Goal: Complete application form

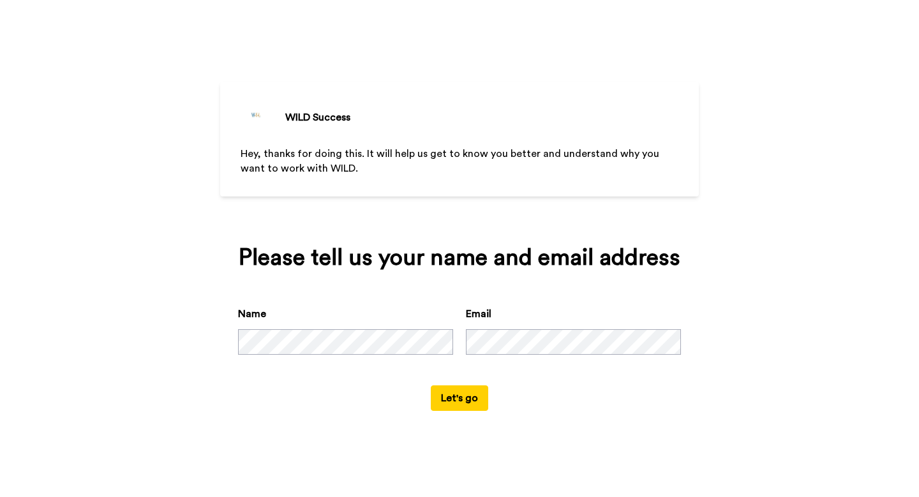
click at [463, 400] on button "Let's go" at bounding box center [459, 398] width 57 height 26
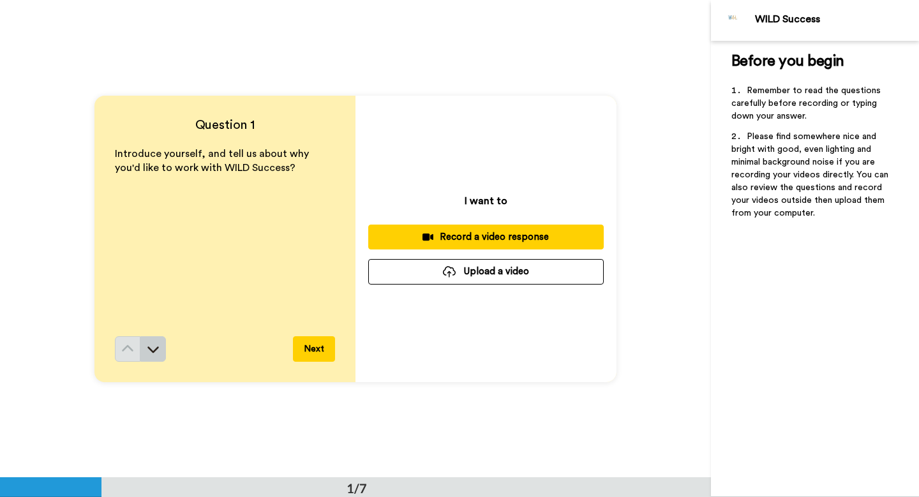
click at [149, 353] on icon at bounding box center [153, 349] width 13 height 13
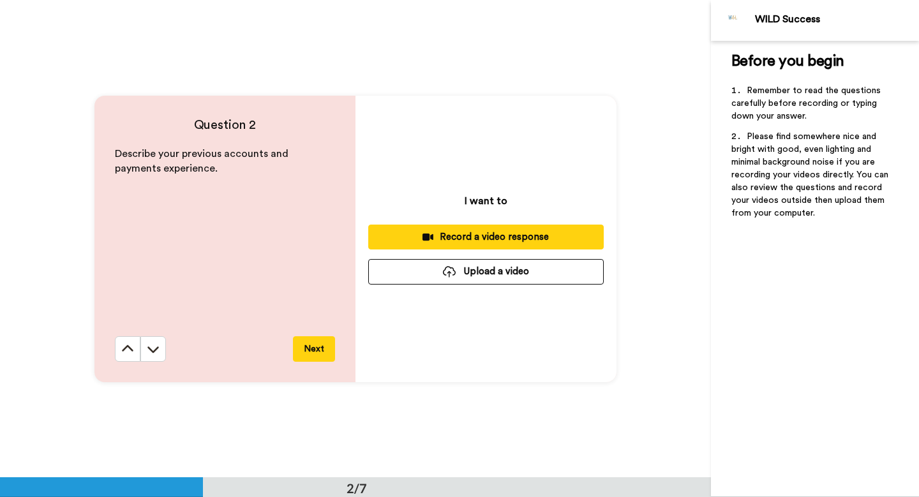
scroll to position [478, 0]
click at [121, 349] on icon at bounding box center [127, 348] width 13 height 13
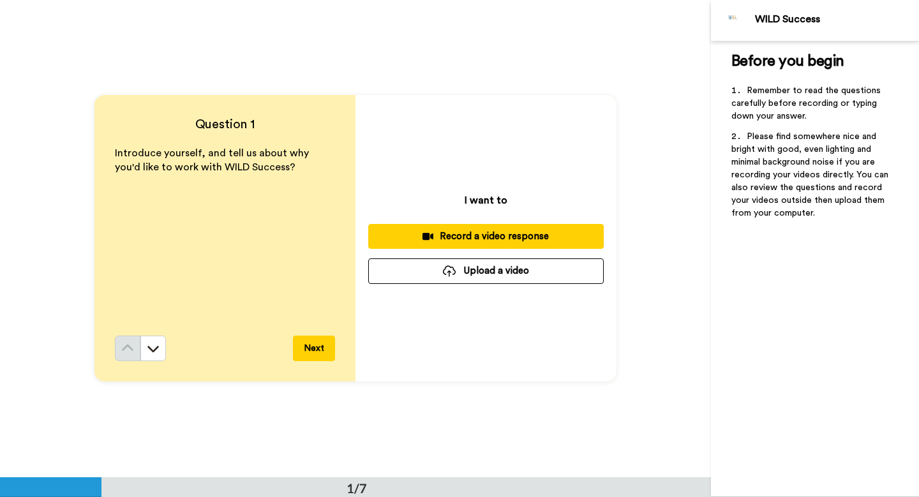
scroll to position [0, 0]
click at [153, 351] on icon at bounding box center [153, 349] width 13 height 13
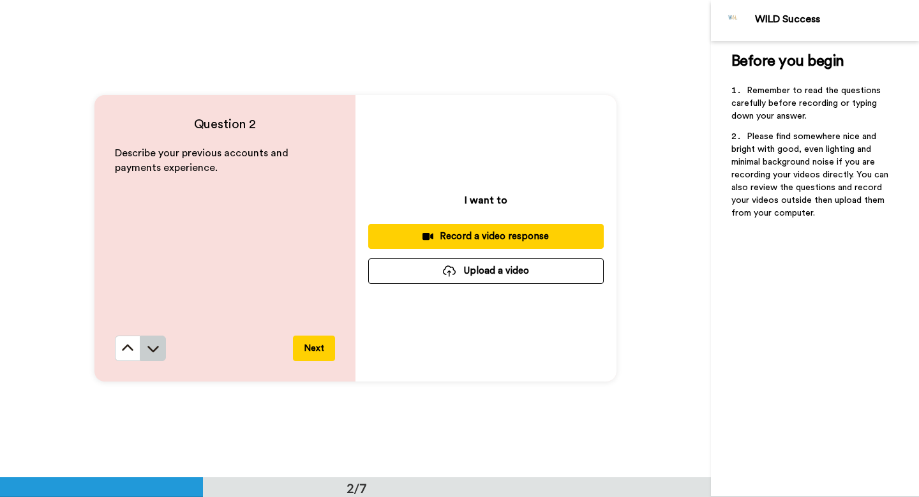
click at [153, 352] on icon at bounding box center [153, 348] width 13 height 13
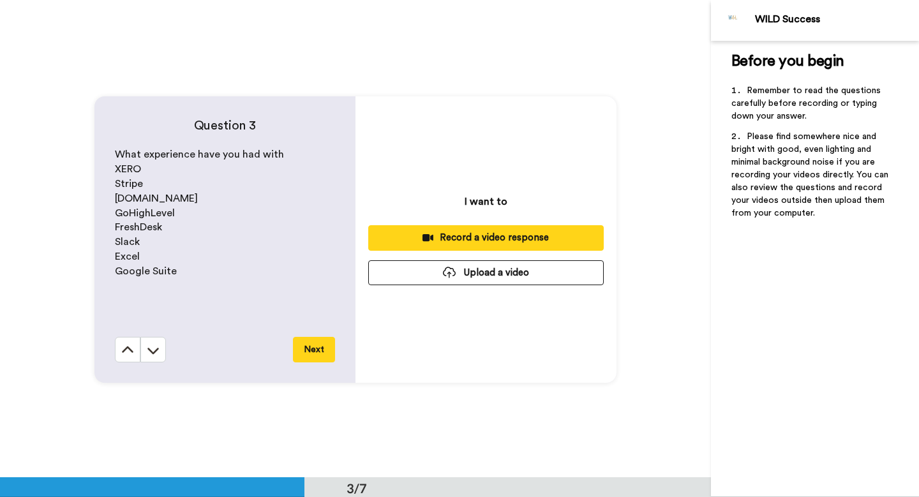
scroll to position [955, 0]
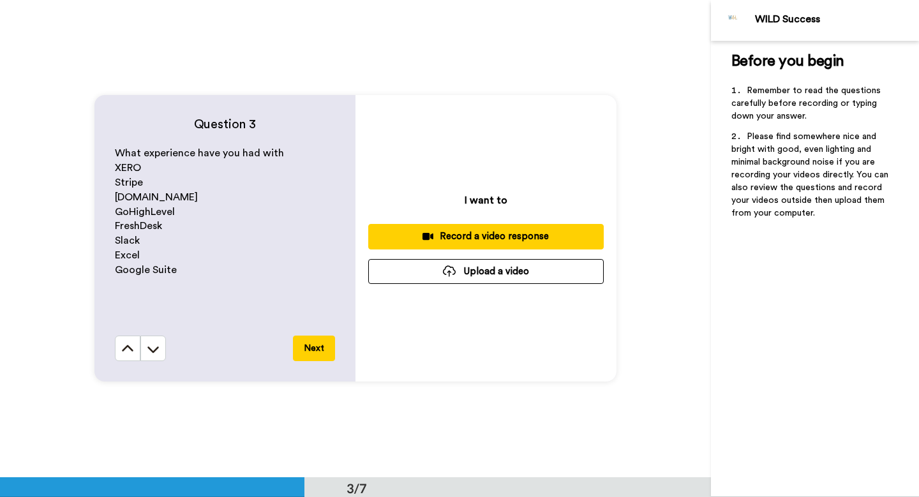
click at [153, 352] on icon at bounding box center [153, 349] width 13 height 13
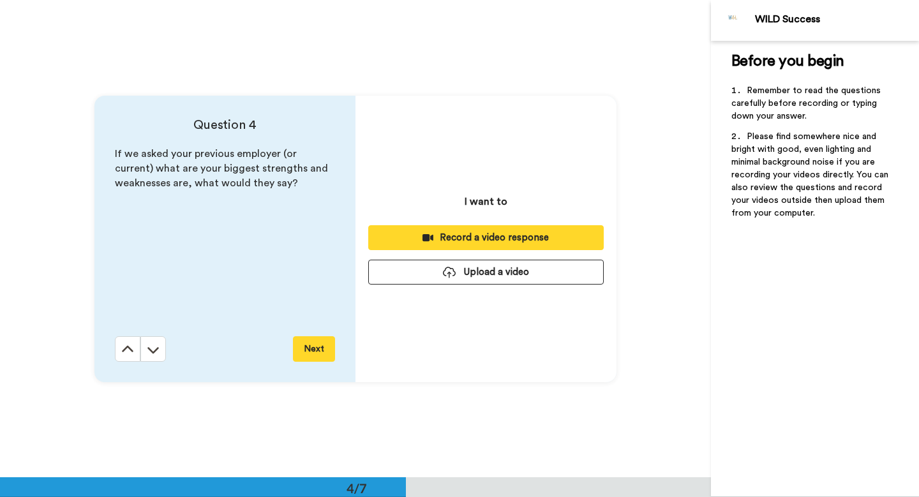
scroll to position [1433, 0]
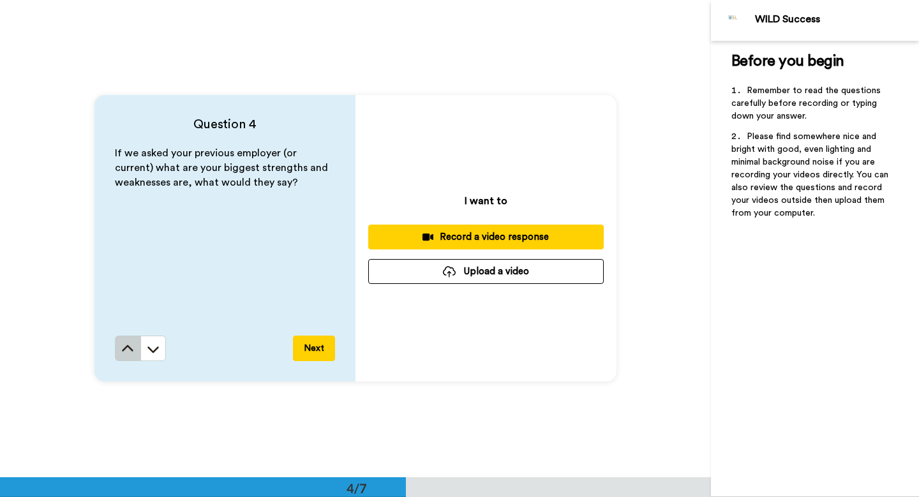
click at [115, 354] on button at bounding box center [128, 349] width 26 height 26
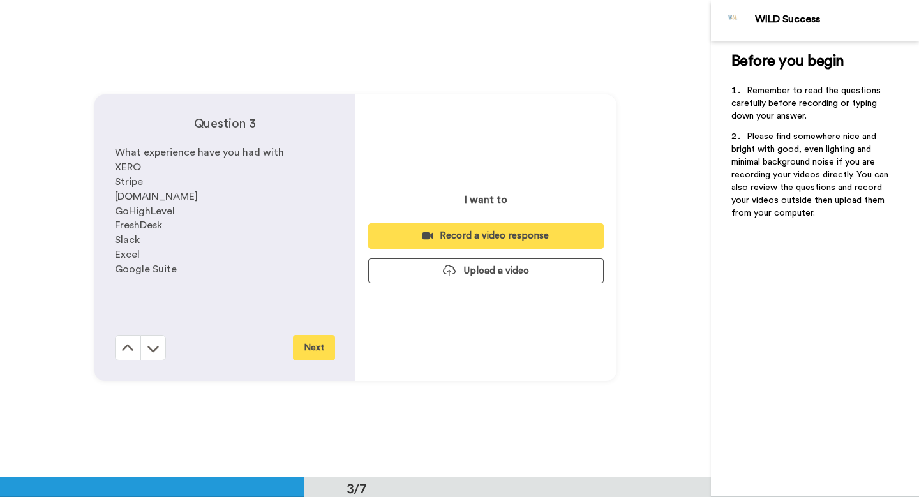
scroll to position [955, 0]
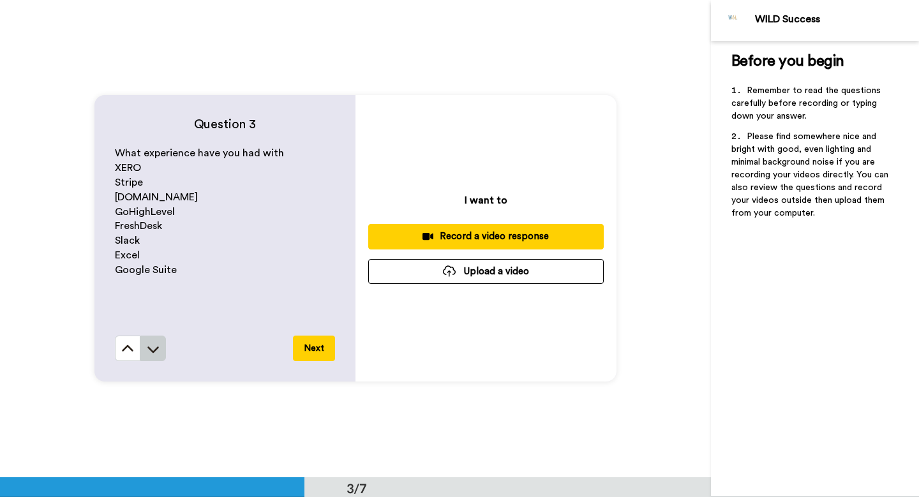
click at [152, 348] on icon at bounding box center [153, 349] width 13 height 13
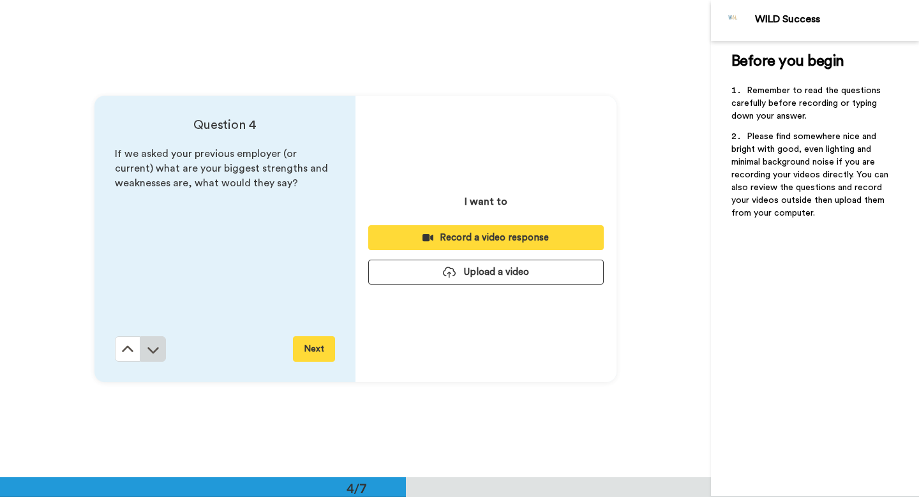
scroll to position [1433, 0]
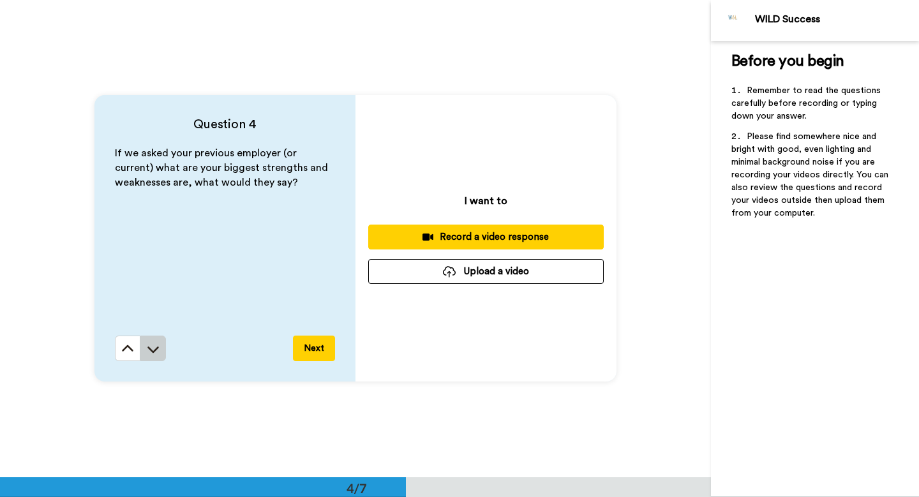
click at [152, 348] on icon at bounding box center [153, 349] width 13 height 13
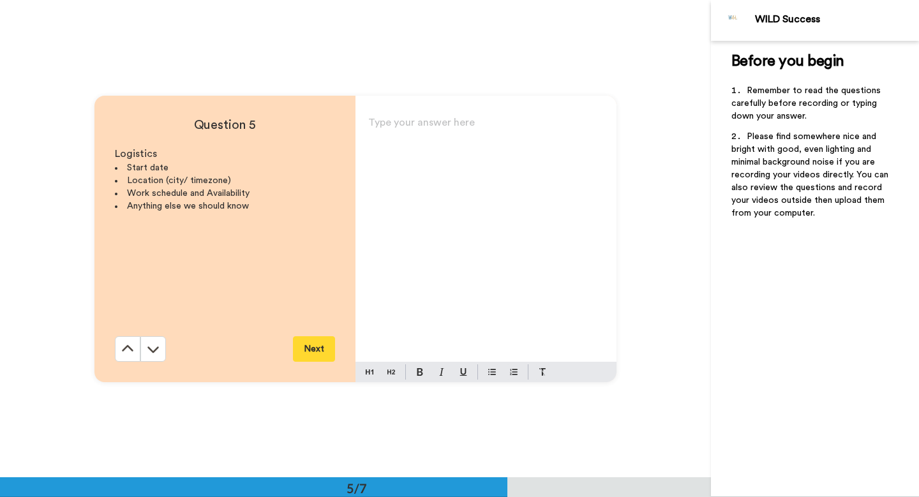
scroll to position [1910, 0]
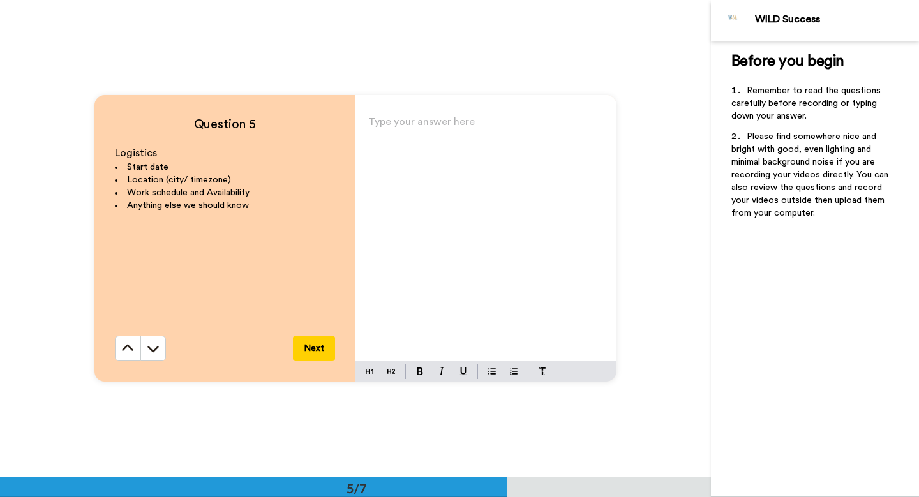
click at [152, 348] on icon at bounding box center [153, 348] width 13 height 13
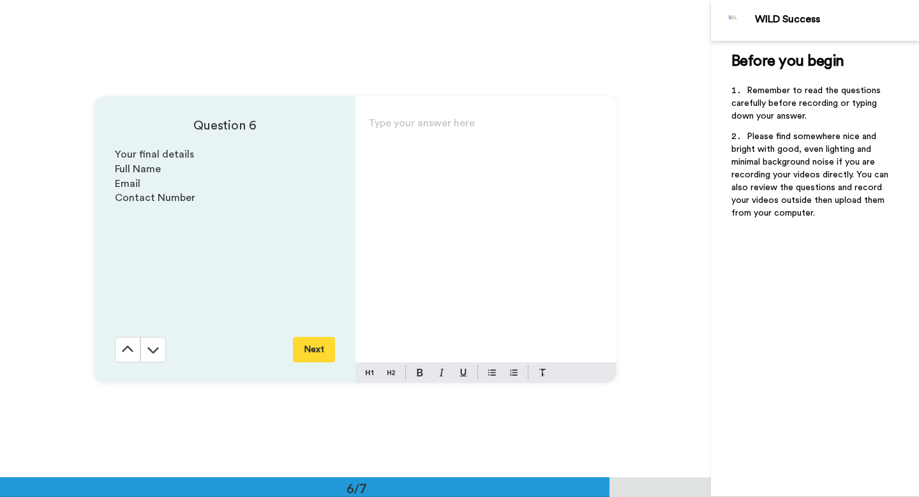
scroll to position [2388, 0]
click at [152, 348] on icon at bounding box center [153, 348] width 13 height 13
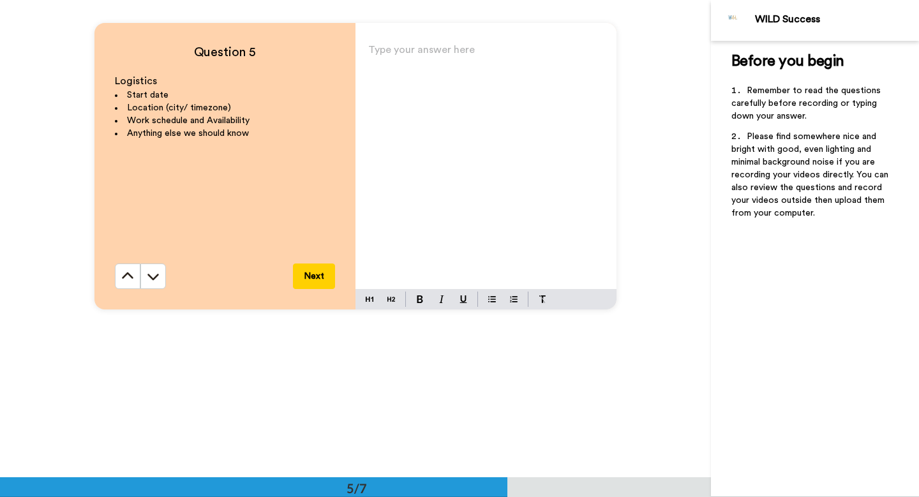
scroll to position [1971, 0]
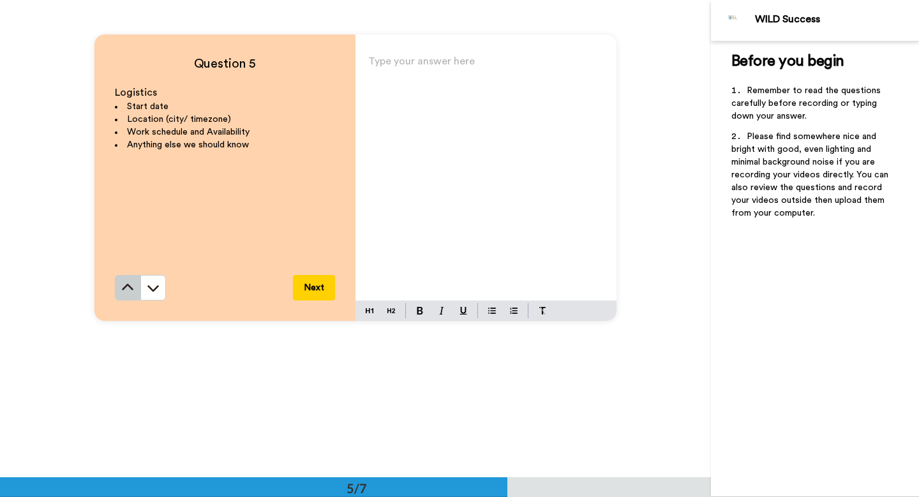
click at [124, 280] on button at bounding box center [128, 288] width 26 height 26
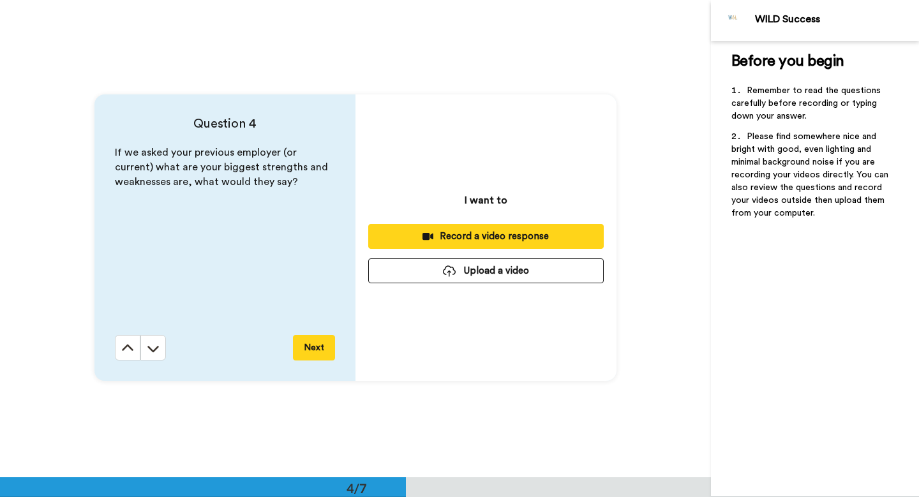
scroll to position [1433, 0]
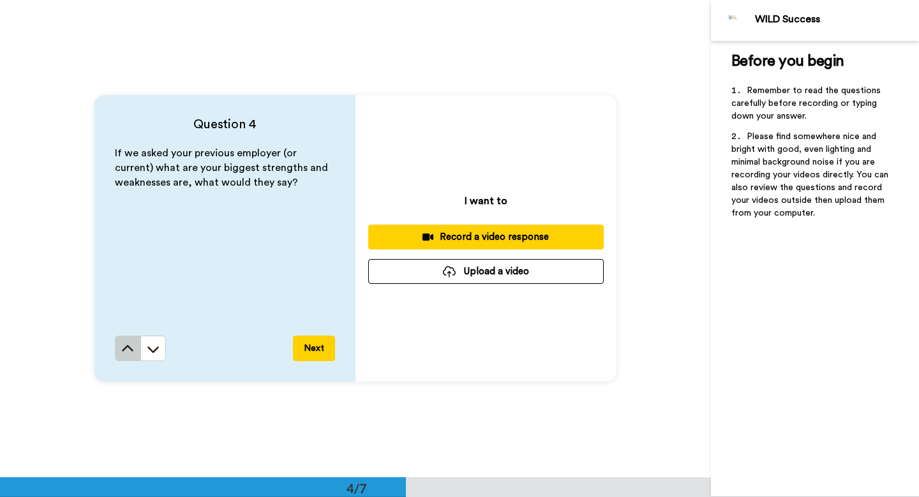
click at [124, 350] on icon at bounding box center [127, 349] width 13 height 13
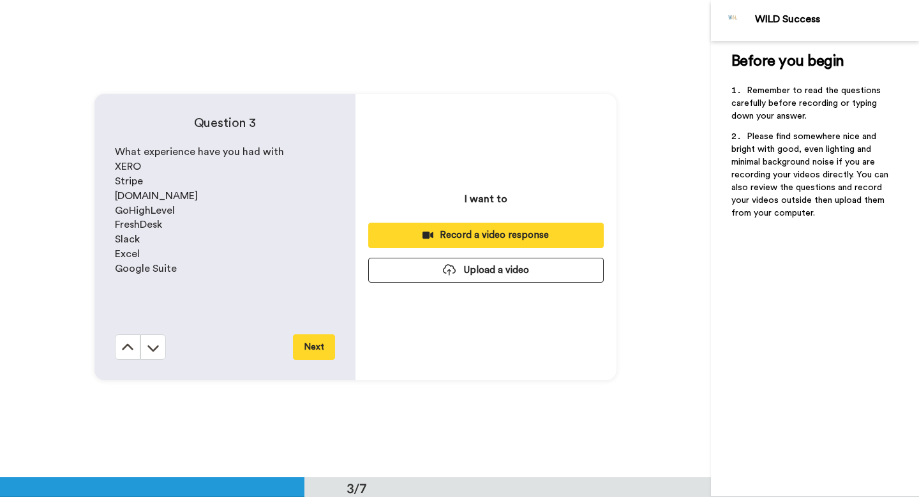
scroll to position [955, 0]
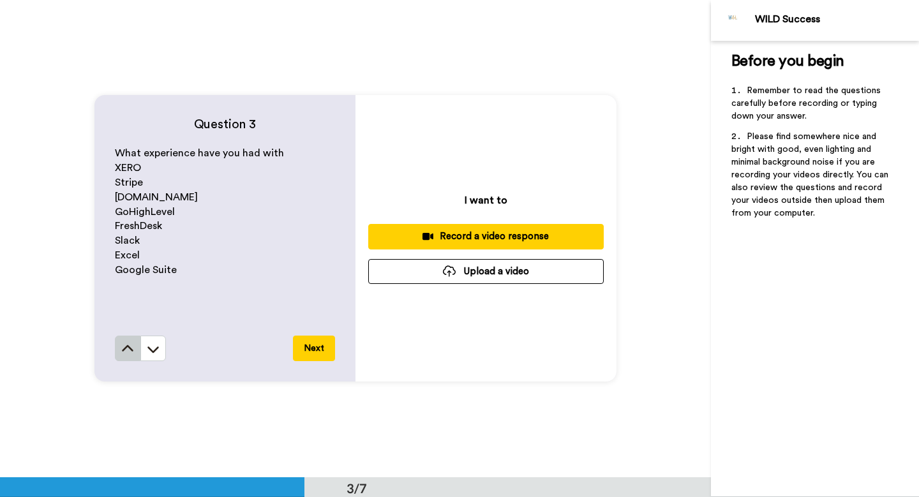
click at [124, 350] on icon at bounding box center [127, 349] width 13 height 13
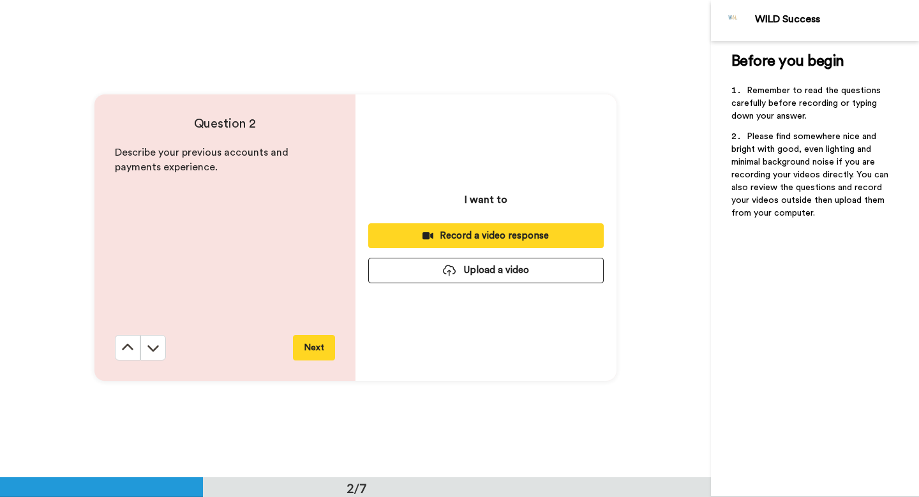
scroll to position [478, 0]
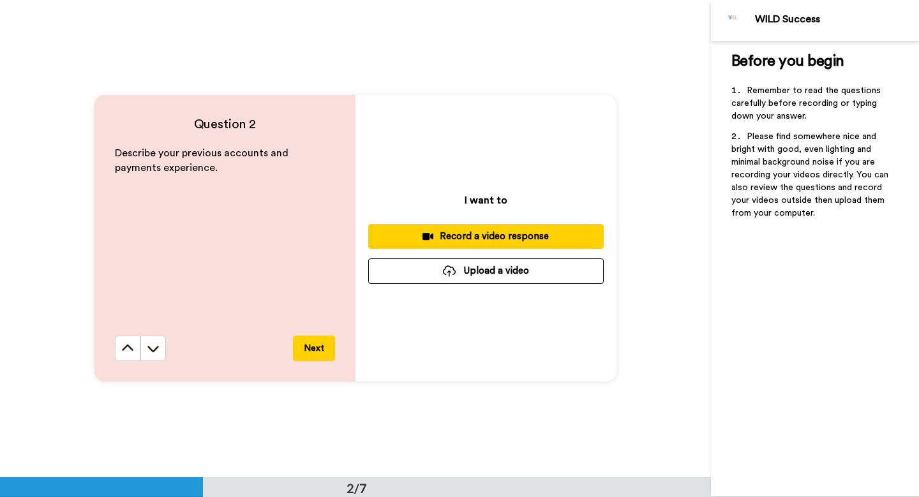
click at [124, 350] on icon at bounding box center [127, 348] width 13 height 13
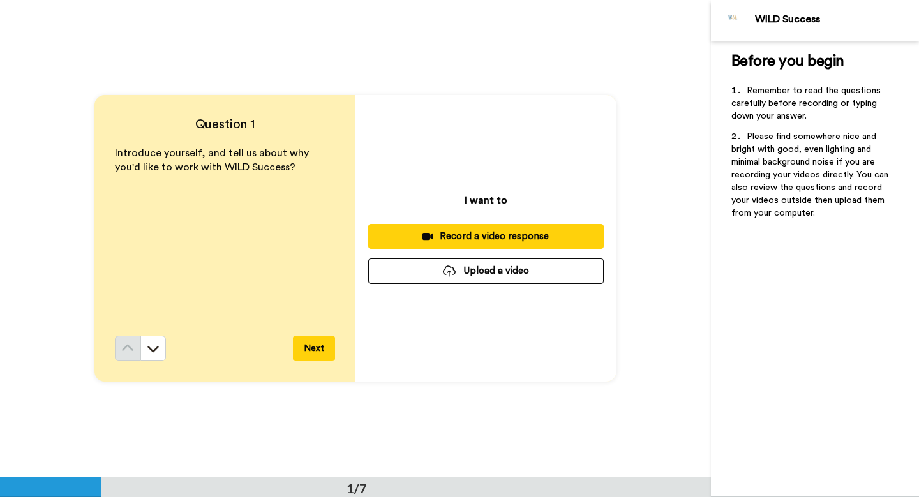
scroll to position [0, 0]
click at [153, 349] on icon at bounding box center [152, 349] width 11 height 6
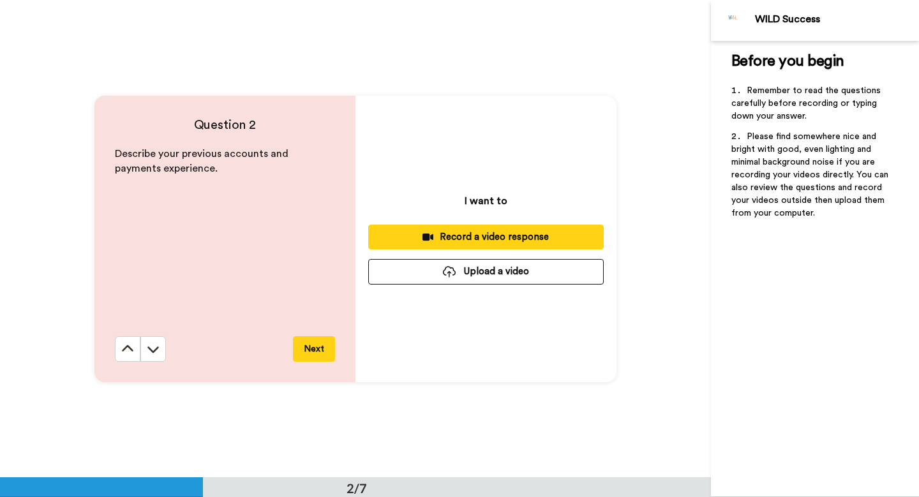
scroll to position [478, 0]
click at [153, 349] on icon at bounding box center [152, 349] width 11 height 6
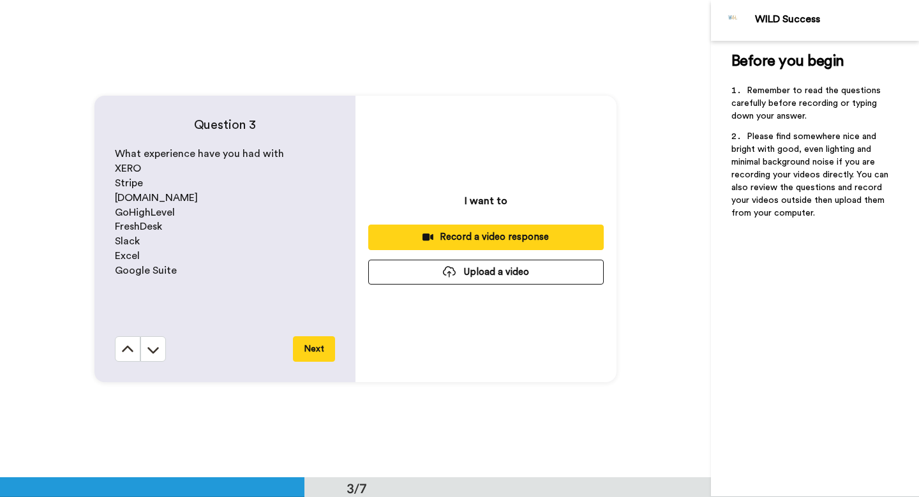
scroll to position [955, 0]
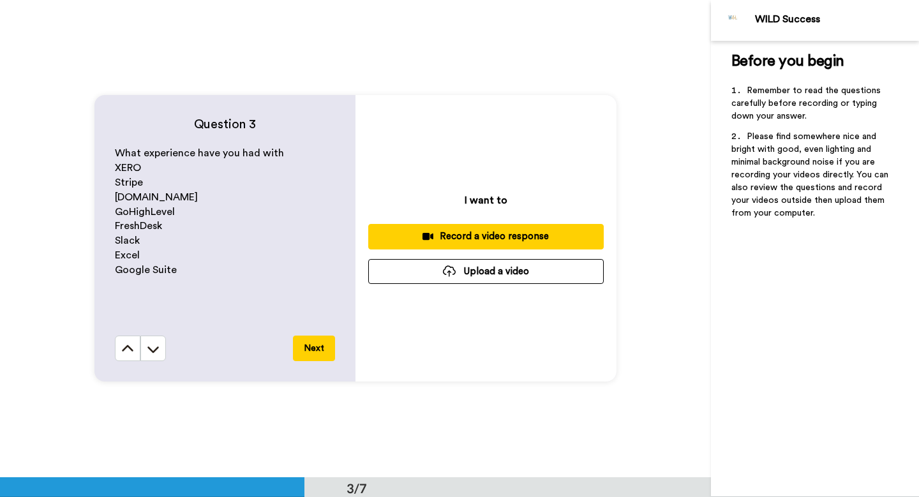
click at [153, 349] on icon at bounding box center [152, 349] width 11 height 6
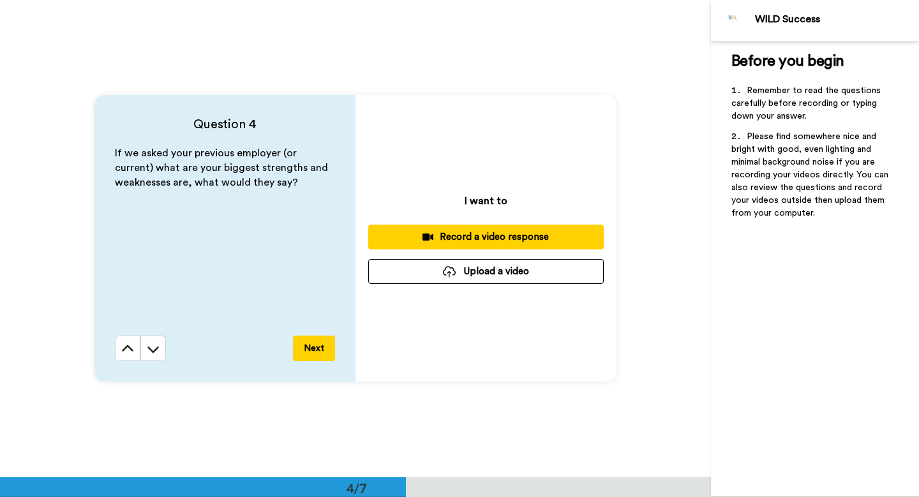
click at [153, 349] on icon at bounding box center [152, 349] width 11 height 6
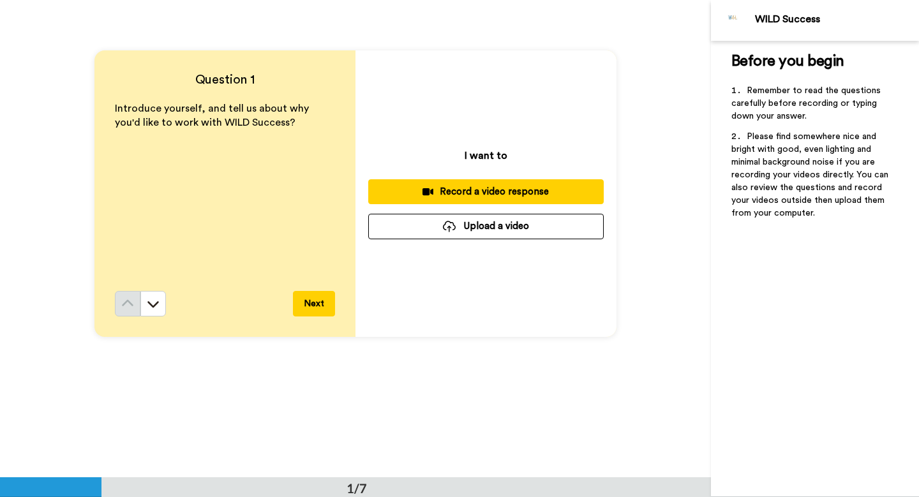
scroll to position [0, 0]
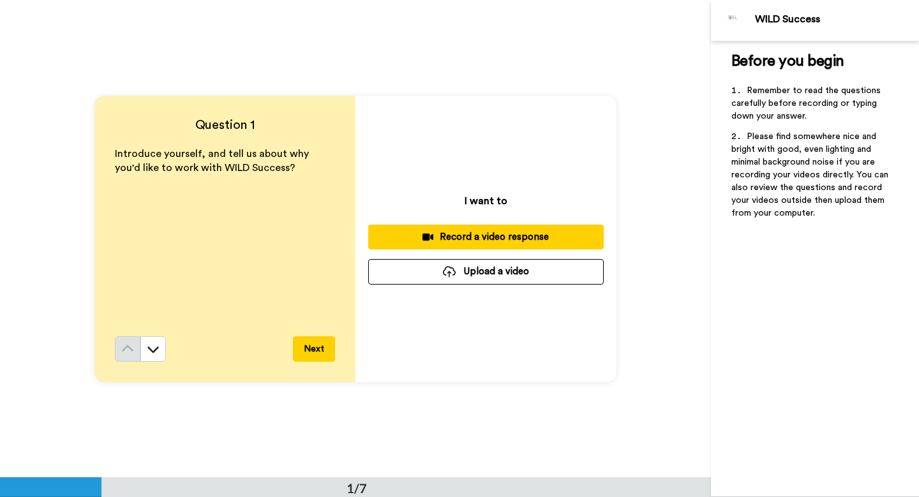
drag, startPoint x: 110, startPoint y: 107, endPoint x: 136, endPoint y: 108, distance: 25.6
click at [136, 108] on div "Question 1 Introduce yourself, and tell us about why you'd like to work with WI…" at bounding box center [224, 239] width 261 height 287
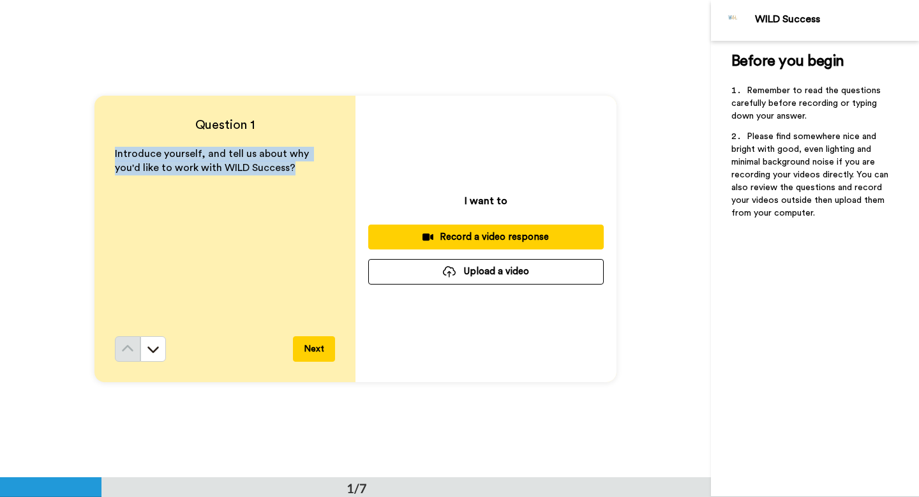
drag, startPoint x: 111, startPoint y: 151, endPoint x: 285, endPoint y: 174, distance: 175.7
click at [285, 174] on div "Question 1 Introduce yourself, and tell us about why you'd like to work with WI…" at bounding box center [224, 239] width 261 height 287
copy span "Introduce yourself, and tell us about why you'd like to work with WILD Success?"
click at [272, 244] on div "Introduce yourself, and tell us about why you'd like to work with WILD Success?" at bounding box center [225, 242] width 220 height 190
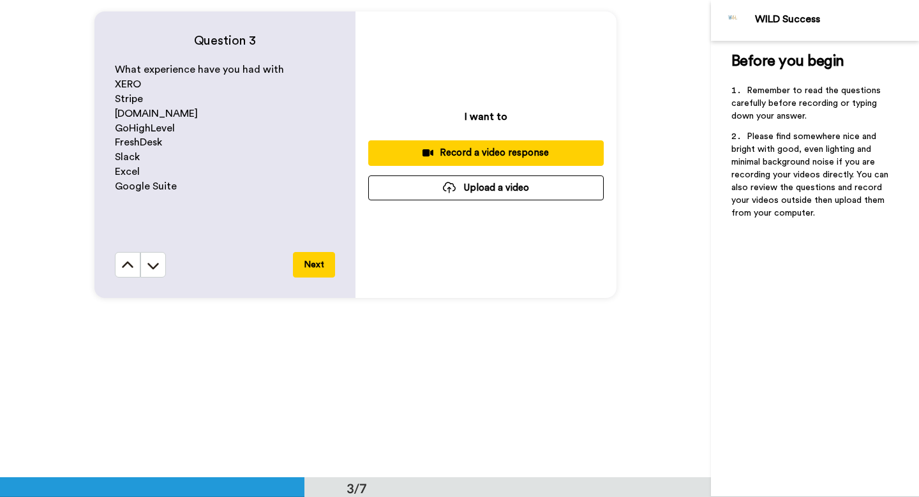
scroll to position [1035, 0]
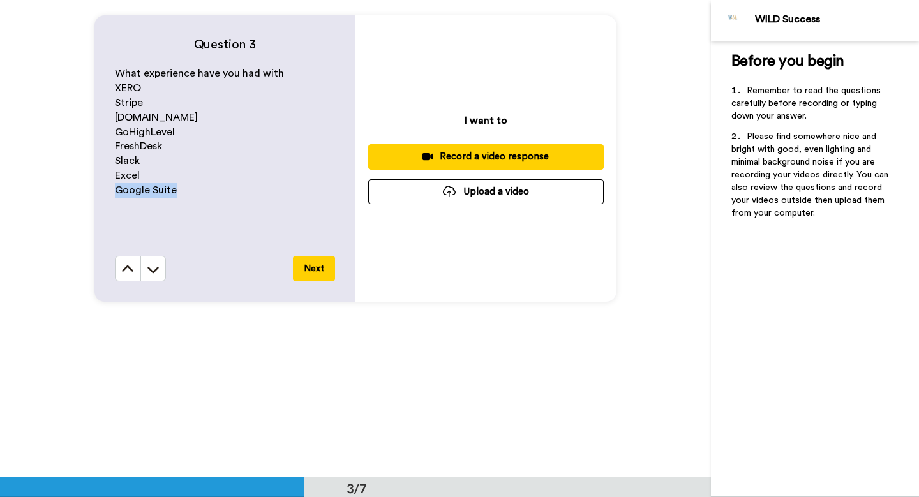
drag, startPoint x: 176, startPoint y: 190, endPoint x: 114, endPoint y: 191, distance: 62.5
click at [115, 191] on p "Google Suite" at bounding box center [225, 190] width 220 height 15
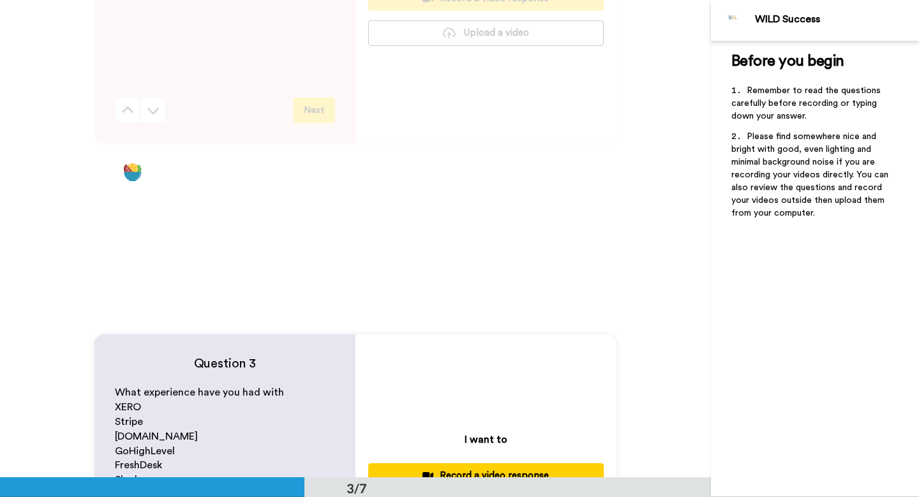
click at [382, 272] on div "Question 3 What experience have you had with XERO Stripe [DOMAIN_NAME] GoHighLe…" at bounding box center [355, 477] width 711 height 477
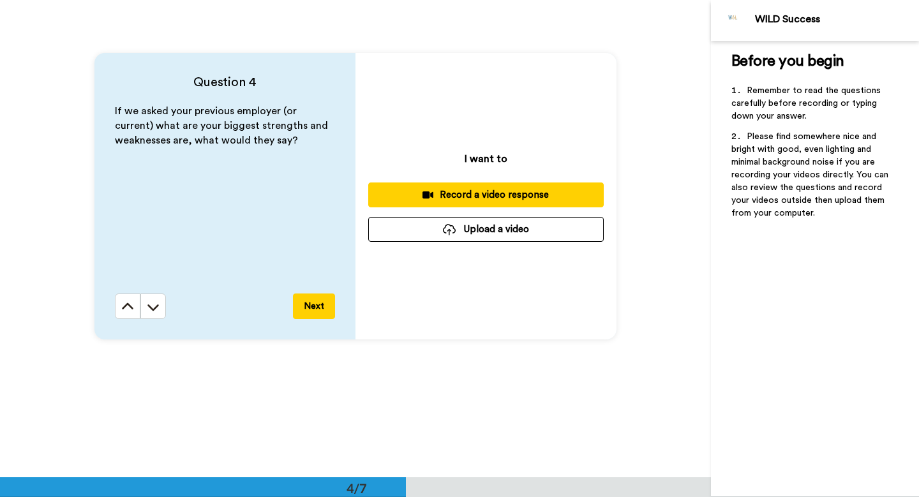
scroll to position [1474, 0]
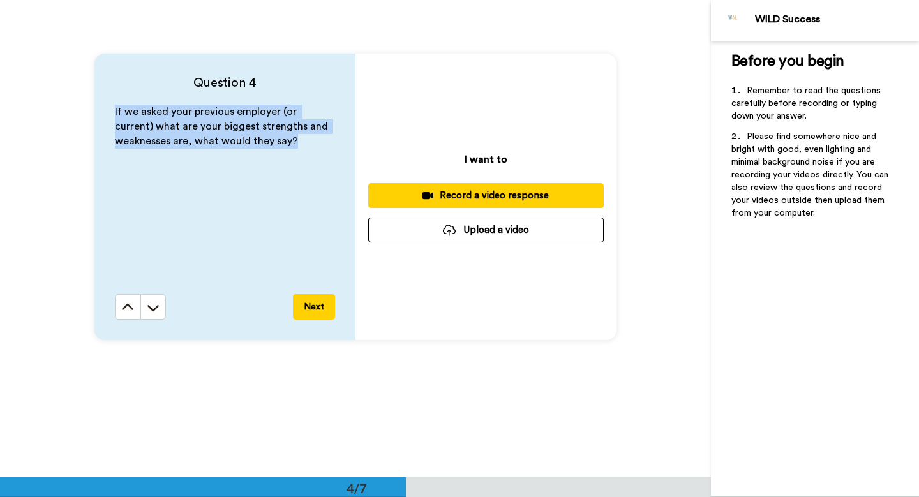
drag, startPoint x: 110, startPoint y: 110, endPoint x: 306, endPoint y: 154, distance: 200.2
click at [306, 154] on div "Question 4 If we asked your previous employer (or current) what are your bigges…" at bounding box center [224, 197] width 261 height 287
copy span "If we asked your previous employer (or current) what are your biggest strengths…"
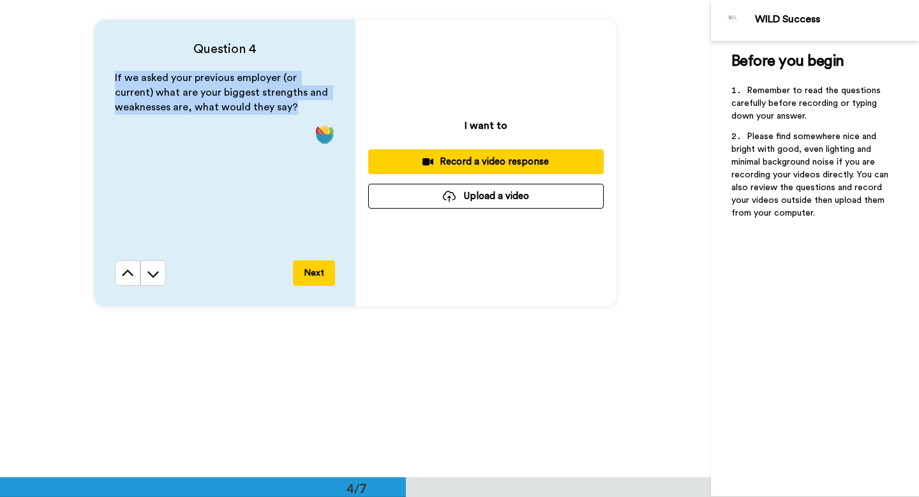
scroll to position [1506, 0]
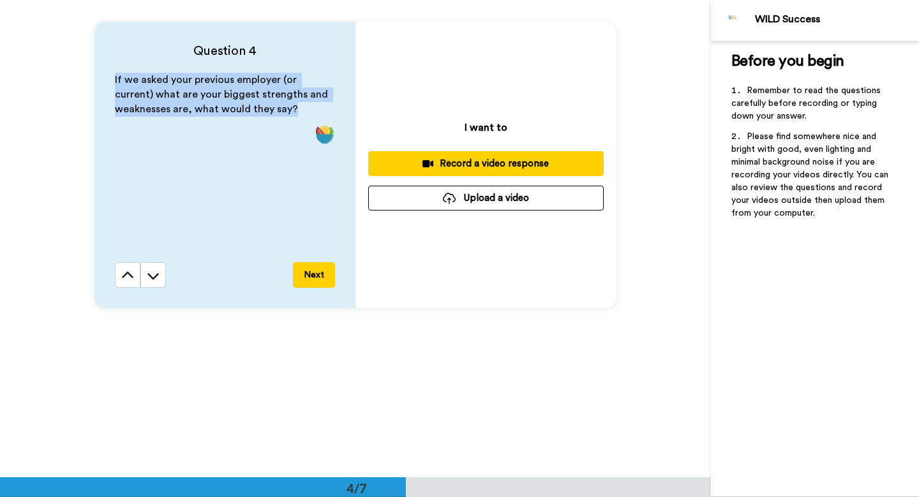
click at [257, 96] on span "If we asked your previous employer (or current) what are your biggest strengths…" at bounding box center [223, 95] width 216 height 40
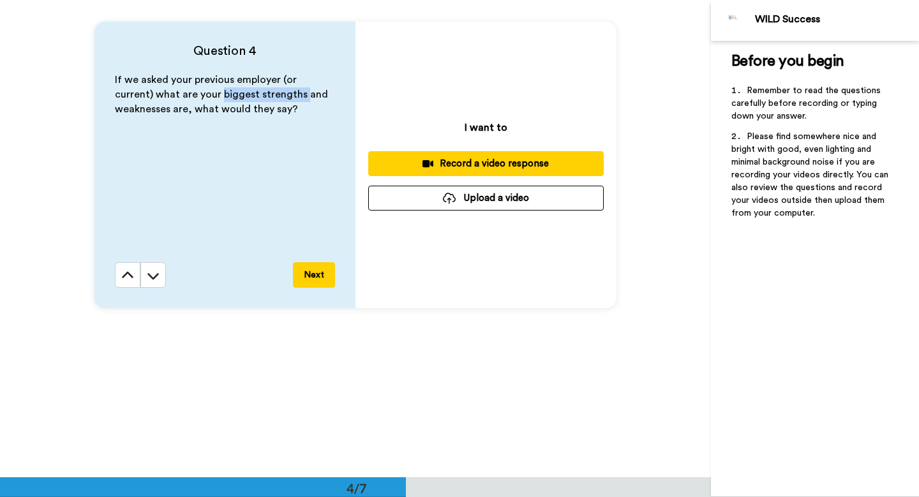
drag, startPoint x: 257, startPoint y: 96, endPoint x: 178, endPoint y: 98, distance: 78.5
click at [178, 98] on span "If we asked your previous employer (or current) what are your biggest strengths…" at bounding box center [223, 95] width 216 height 40
click at [244, 118] on div "If we asked your previous employer (or current) what are your biggest strengths…" at bounding box center [225, 168] width 220 height 190
drag, startPoint x: 258, startPoint y: 94, endPoint x: 216, endPoint y: 94, distance: 42.1
click at [216, 94] on span "If we asked your previous employer (or current) what are your biggest strengths…" at bounding box center [223, 95] width 216 height 40
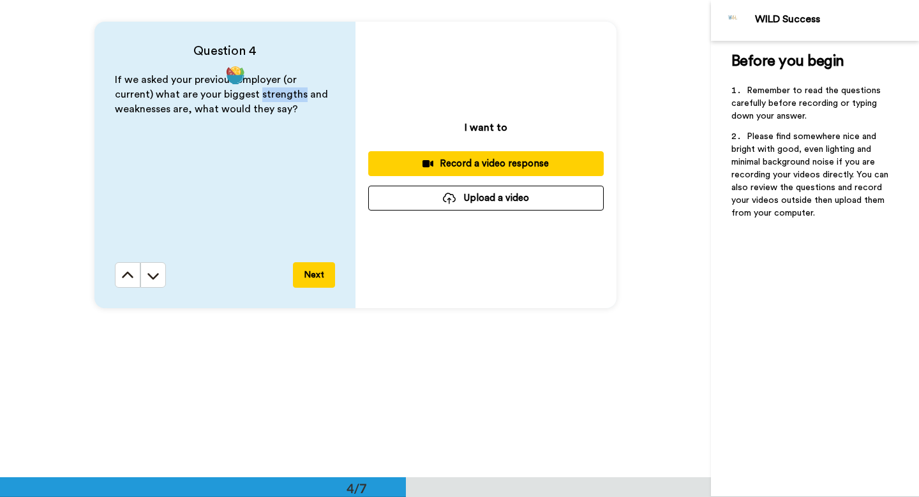
copy span "strengths"
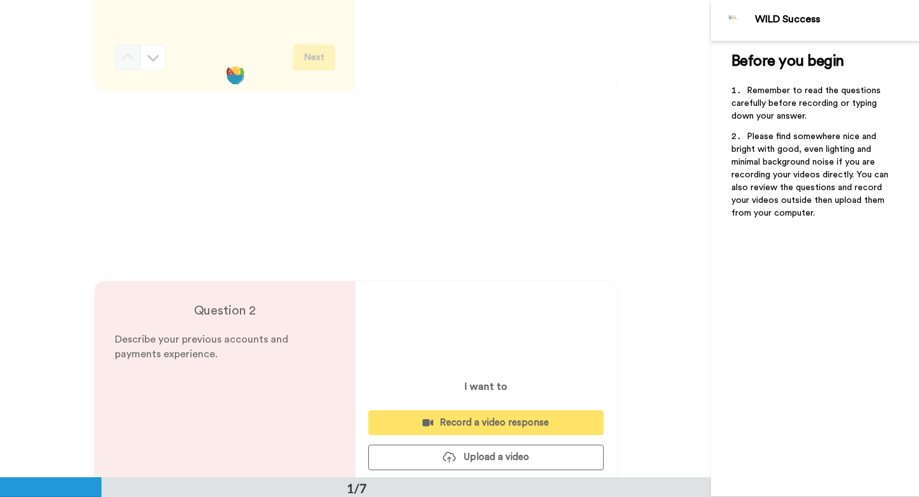
scroll to position [0, 0]
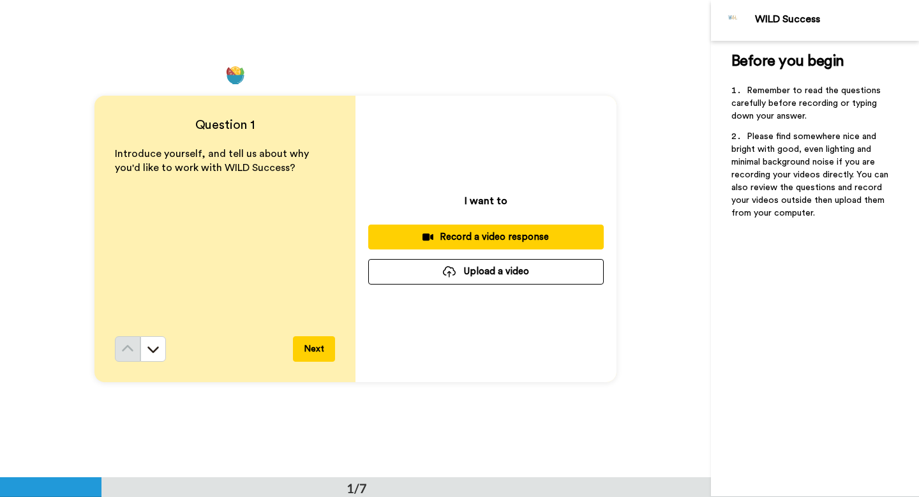
click at [517, 234] on div "Record a video response" at bounding box center [485, 236] width 215 height 13
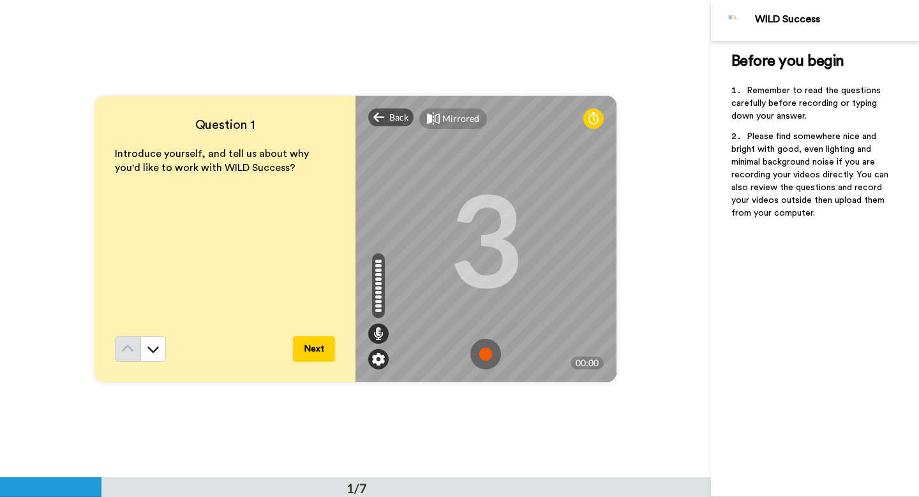
click at [376, 358] on img at bounding box center [378, 359] width 13 height 13
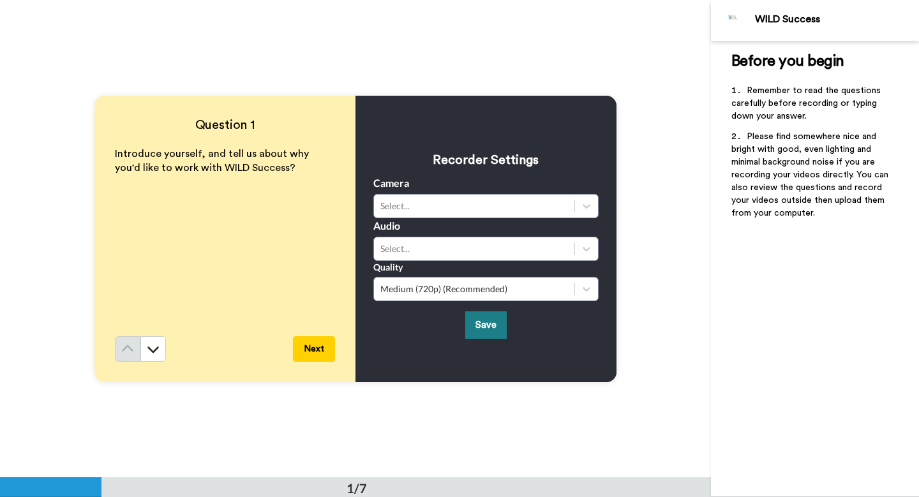
click at [480, 331] on button "Save" at bounding box center [485, 324] width 41 height 27
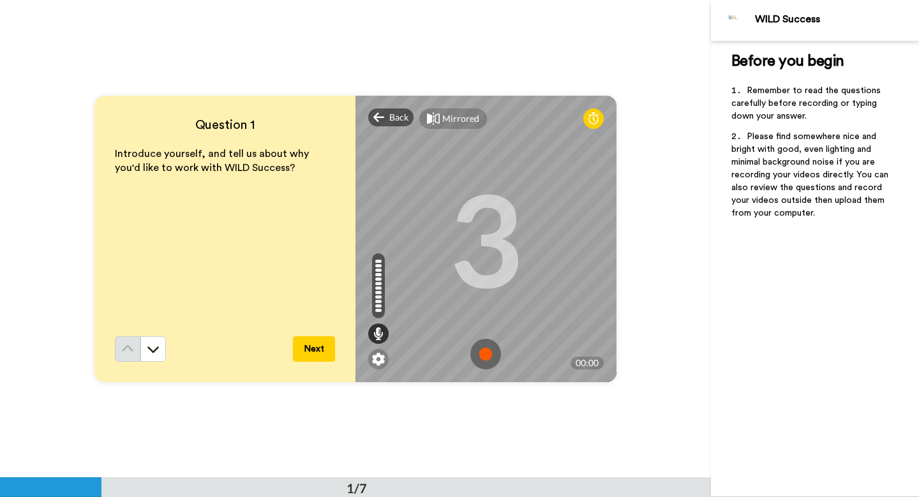
click at [485, 352] on img at bounding box center [485, 354] width 31 height 31
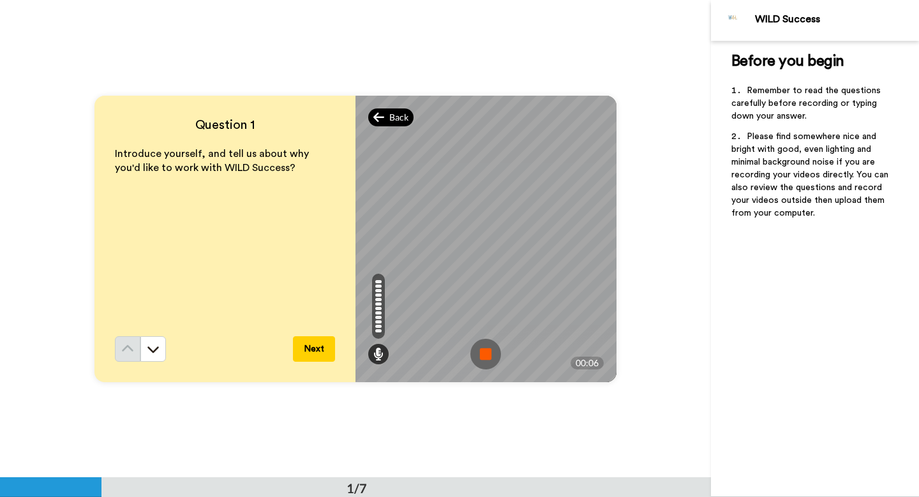
click at [391, 117] on span "Back" at bounding box center [398, 117] width 19 height 13
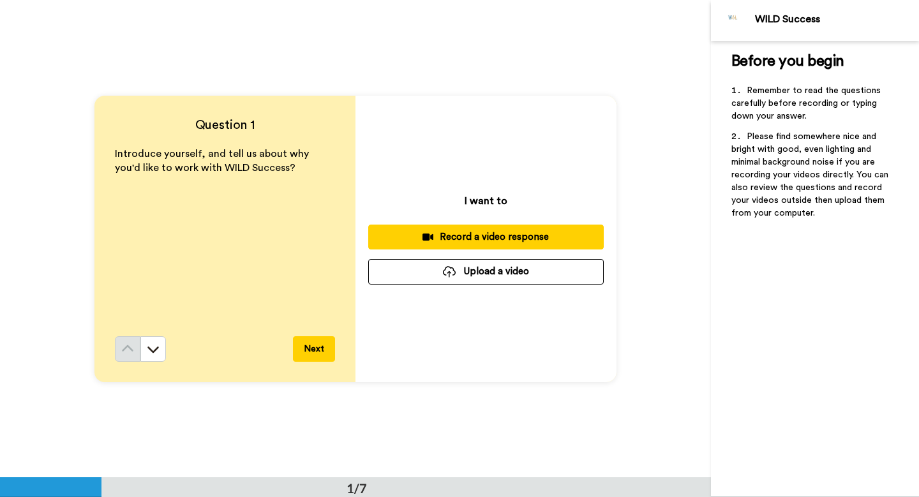
click at [525, 236] on div "Record a video response" at bounding box center [485, 236] width 215 height 13
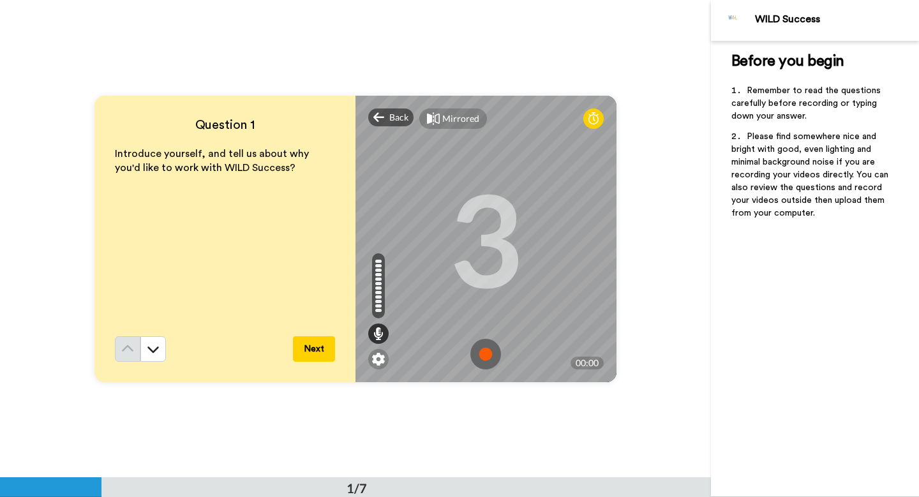
click at [489, 350] on img at bounding box center [485, 354] width 31 height 31
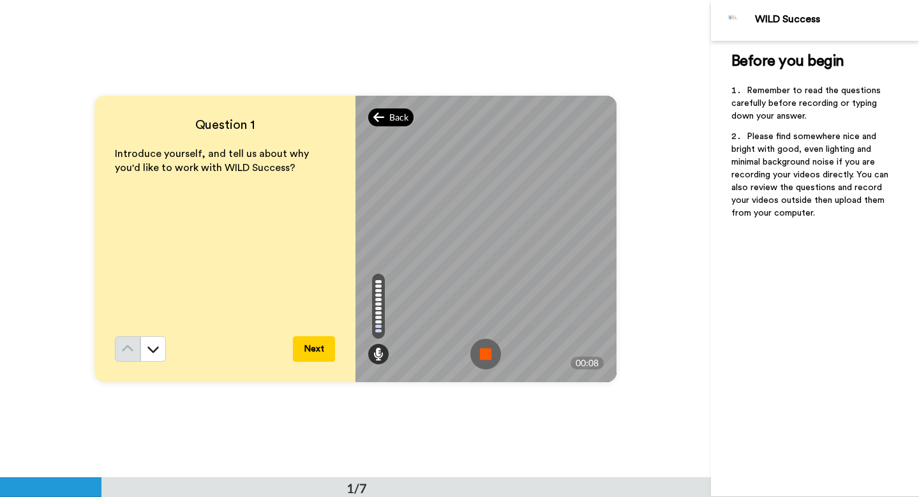
click at [381, 117] on icon at bounding box center [378, 117] width 11 height 10
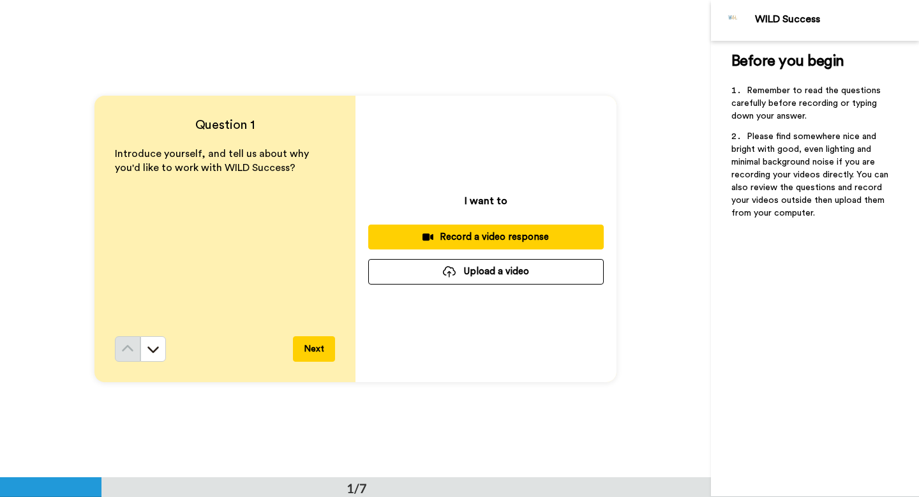
click at [489, 276] on button "Upload a video" at bounding box center [485, 271] width 235 height 25
